Goal: Information Seeking & Learning: Stay updated

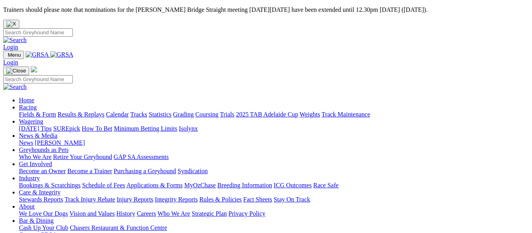
scroll to position [945, 0]
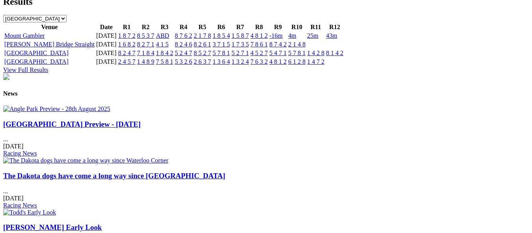
click at [96, 105] on img at bounding box center [56, 108] width 107 height 7
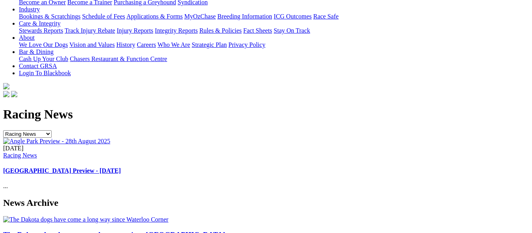
scroll to position [197, 0]
